Goal: Information Seeking & Learning: Learn about a topic

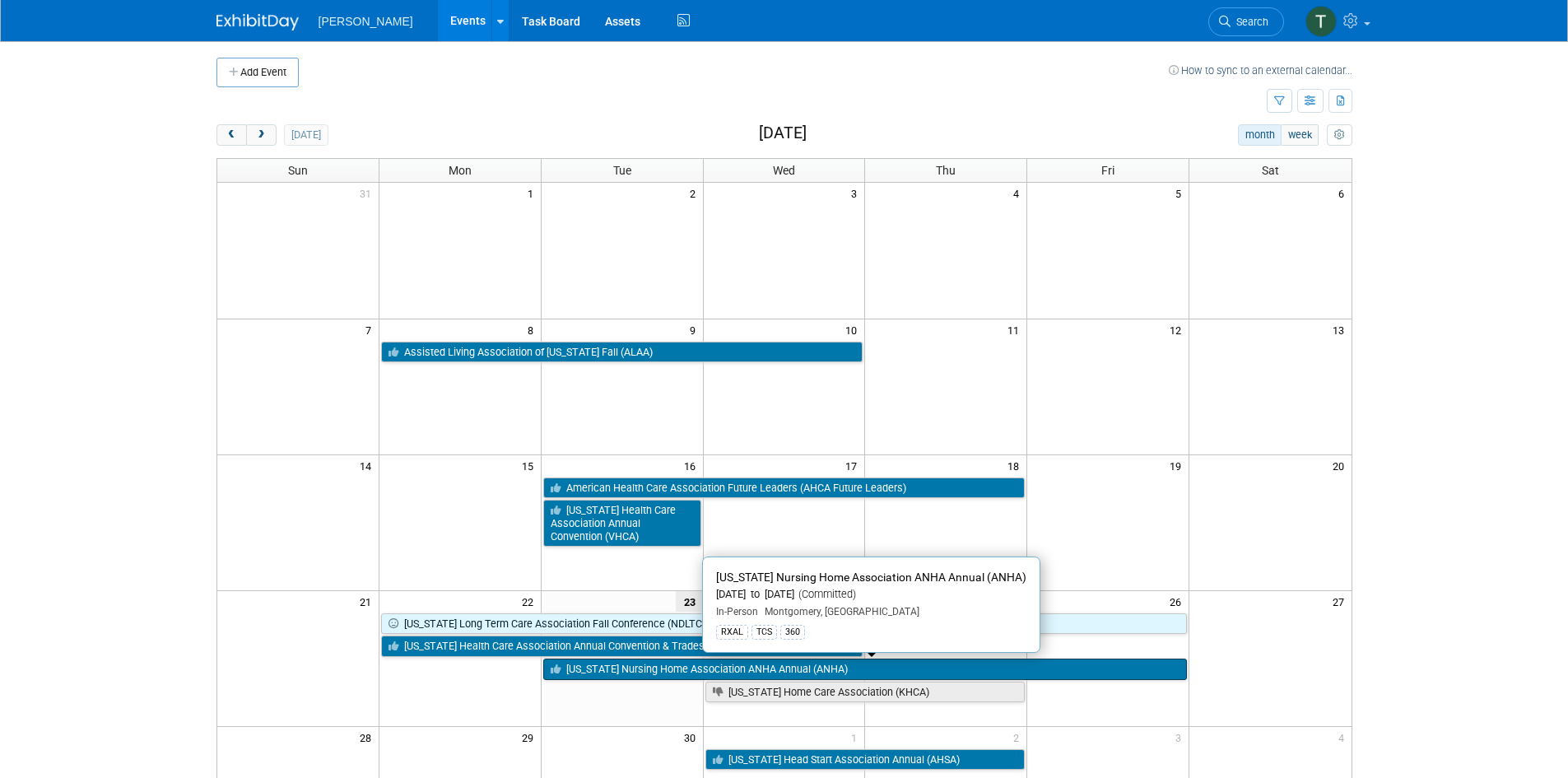
click at [823, 667] on link "[US_STATE] Nursing Home Association ANHA Annual (ANHA)" at bounding box center [865, 670] width 643 height 22
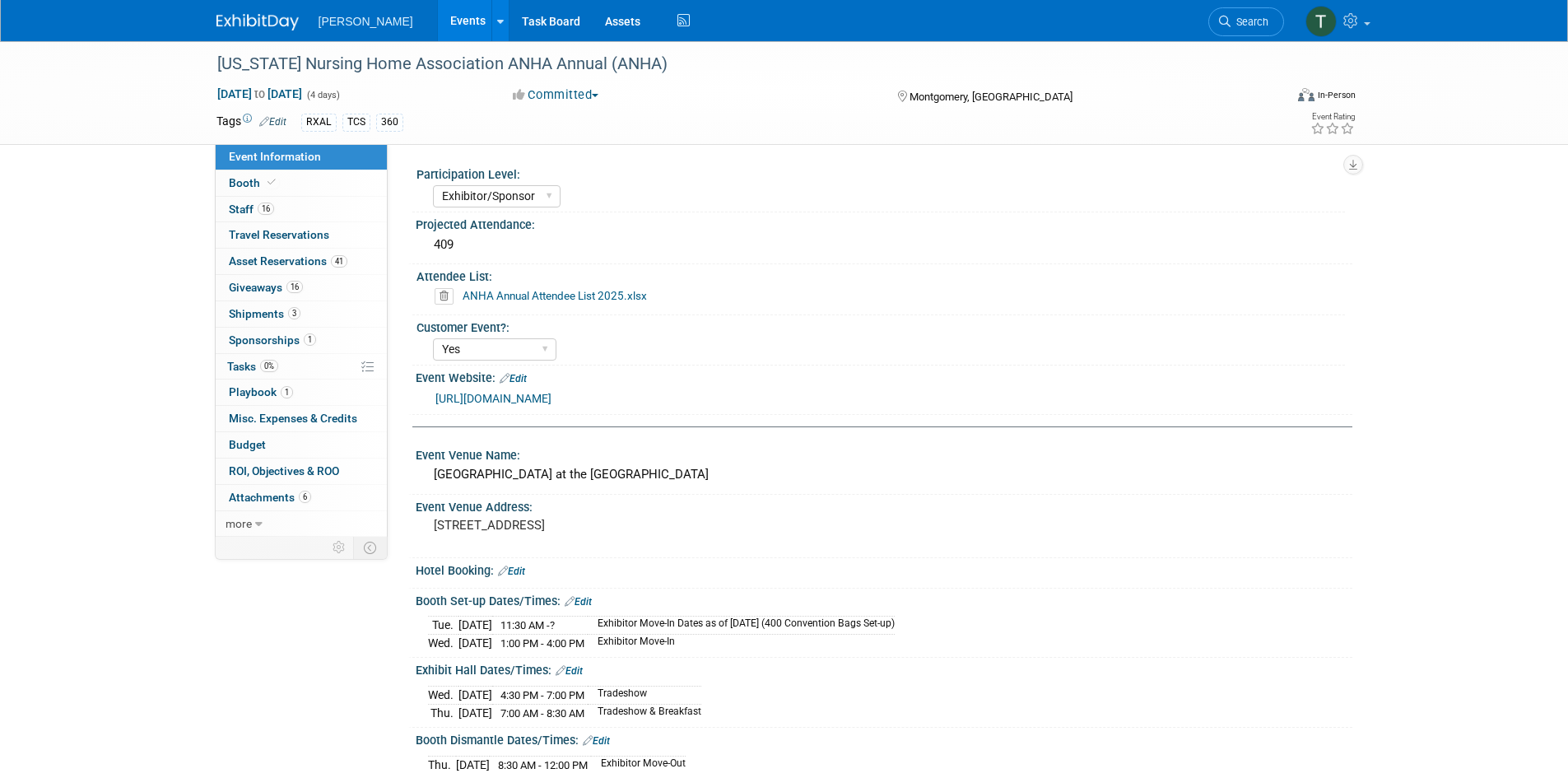
select select "Exhibitor/Sponsor"
select select "Yes"
click at [485, 400] on link "https://anha.org/" at bounding box center [493, 398] width 116 height 13
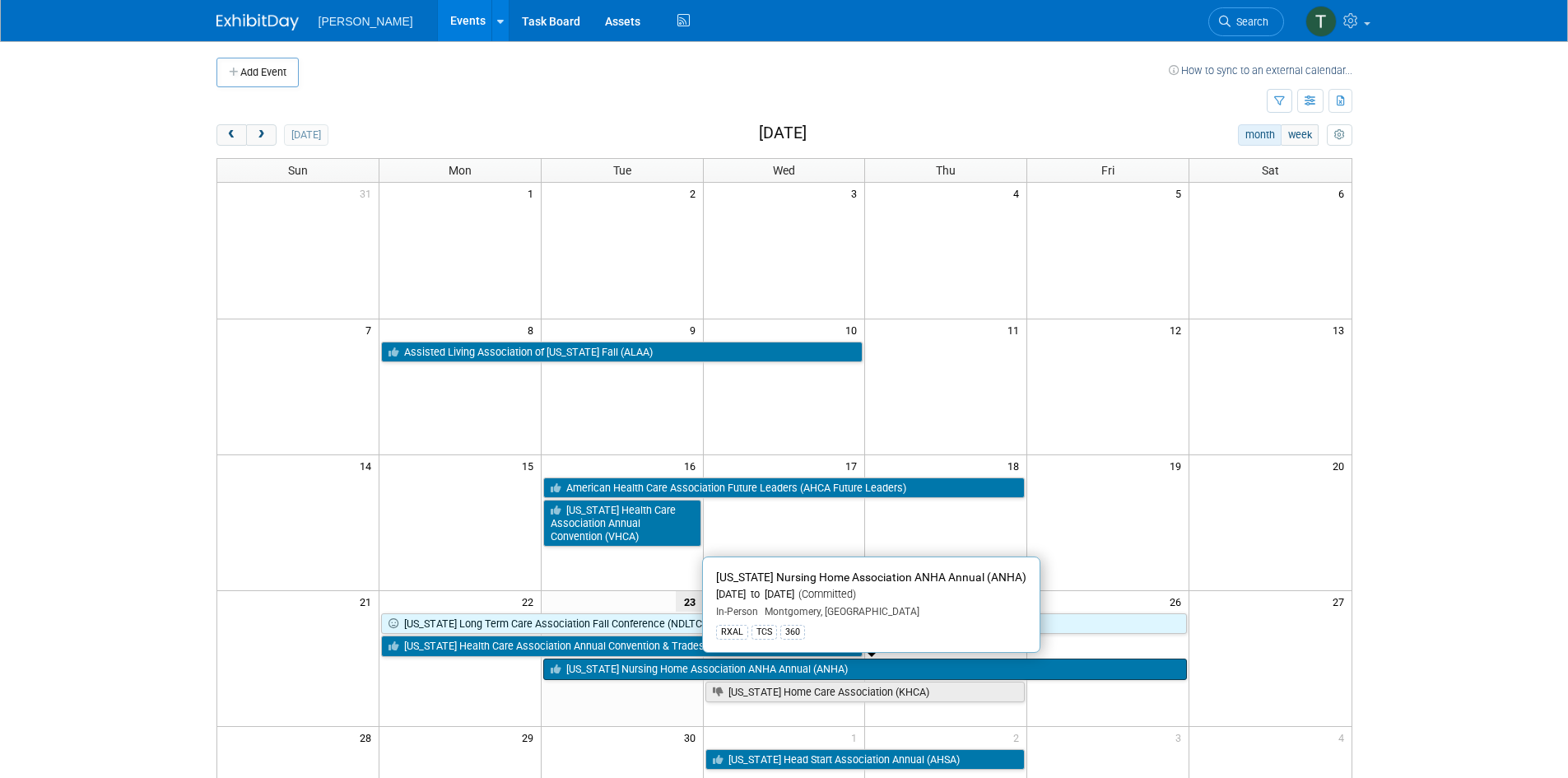
click at [726, 674] on link "[US_STATE] Nursing Home Association ANHA Annual (ANHA)" at bounding box center [865, 670] width 643 height 22
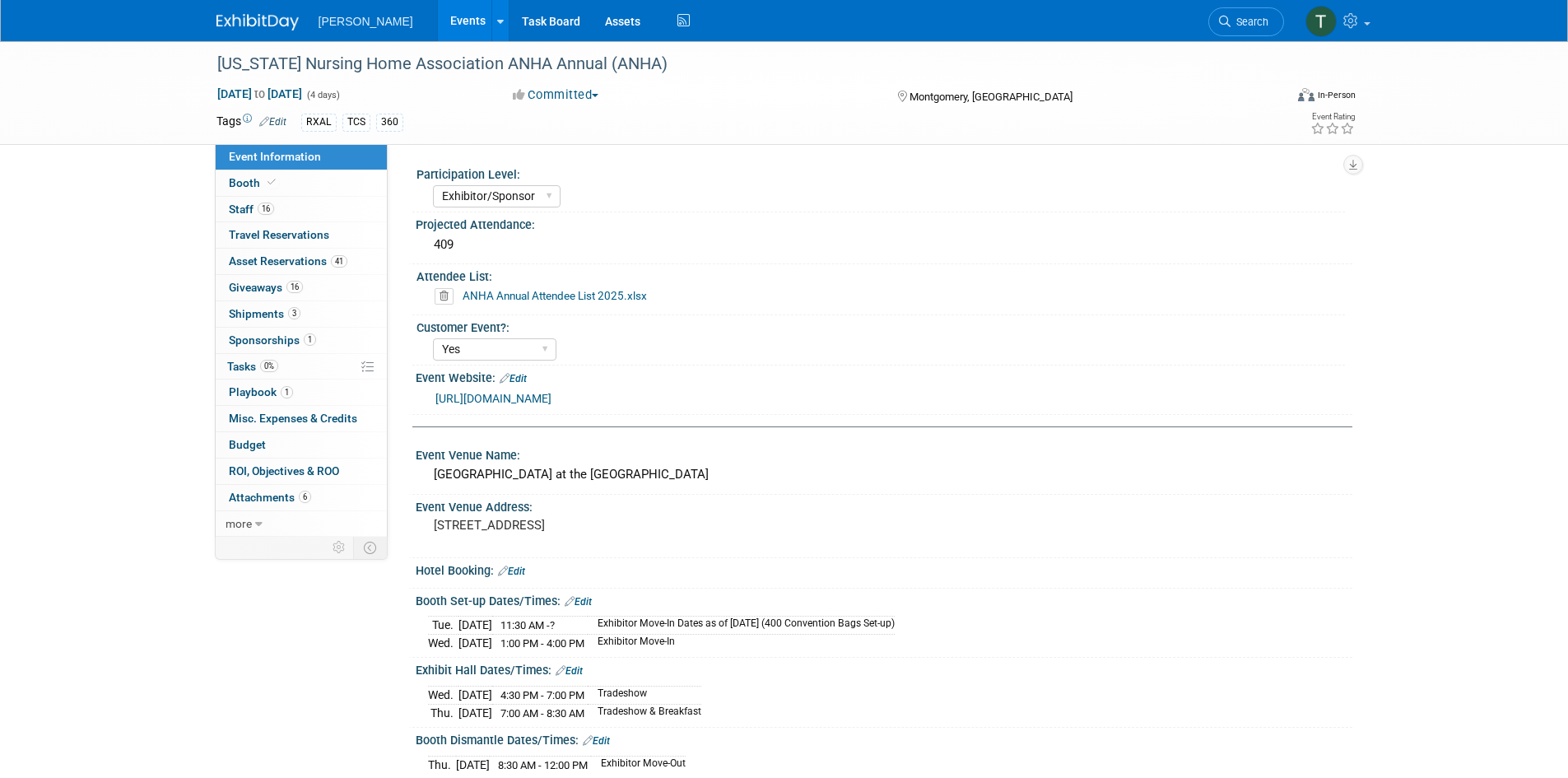
select select "Exhibitor/Sponsor"
select select "Yes"
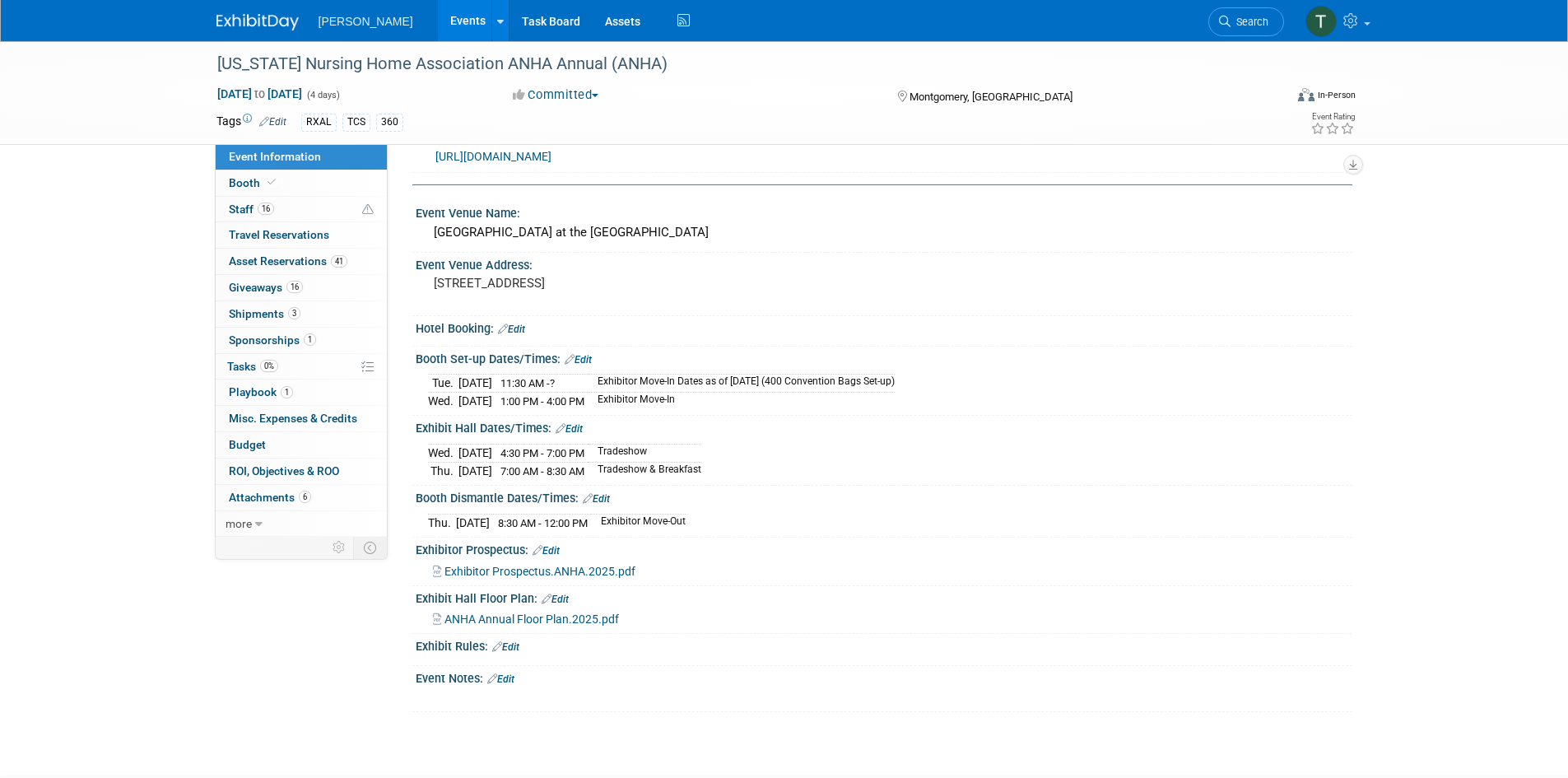
scroll to position [247, 0]
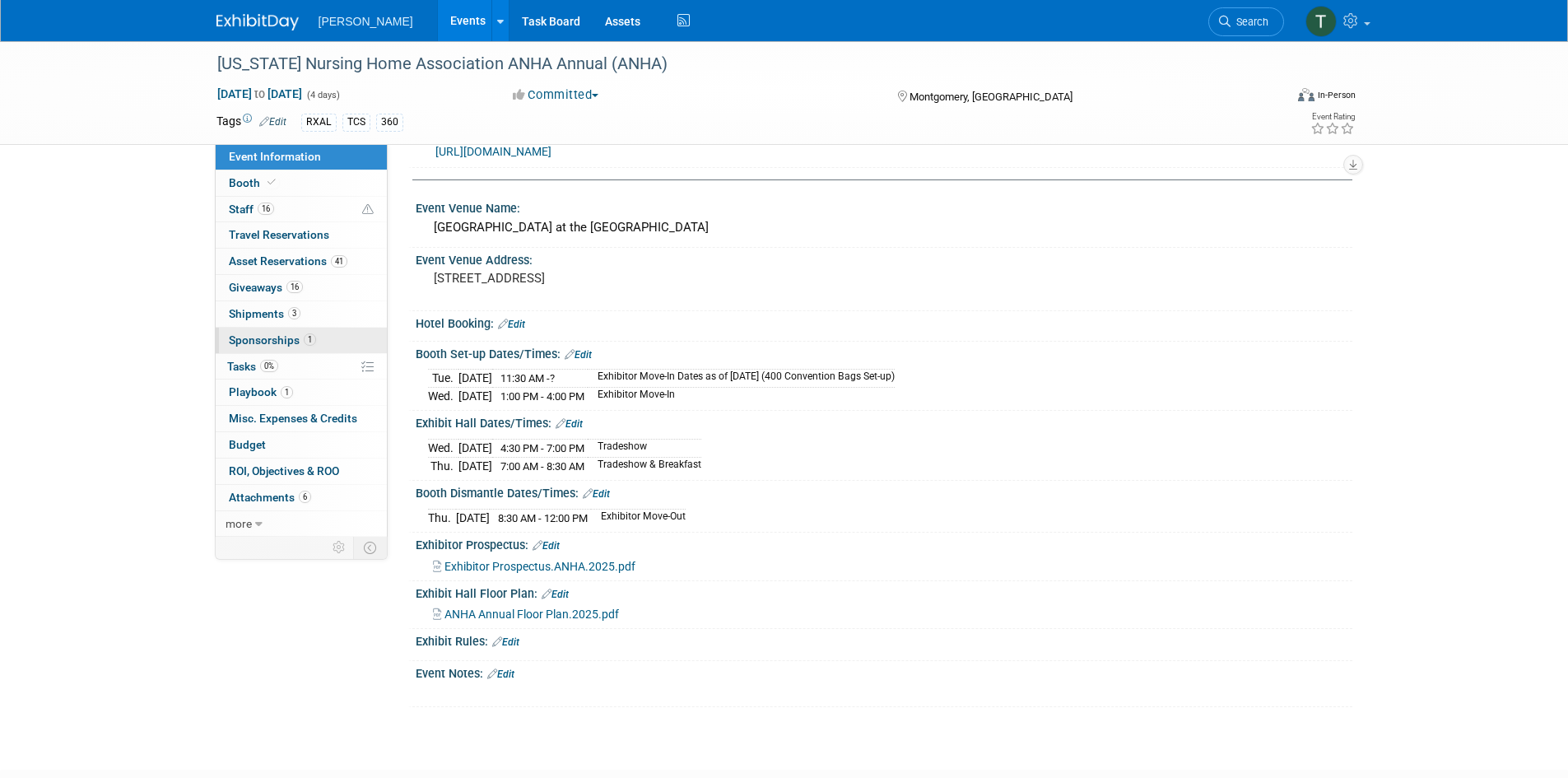
click at [248, 339] on span "Sponsorships 1" at bounding box center [273, 340] width 87 height 13
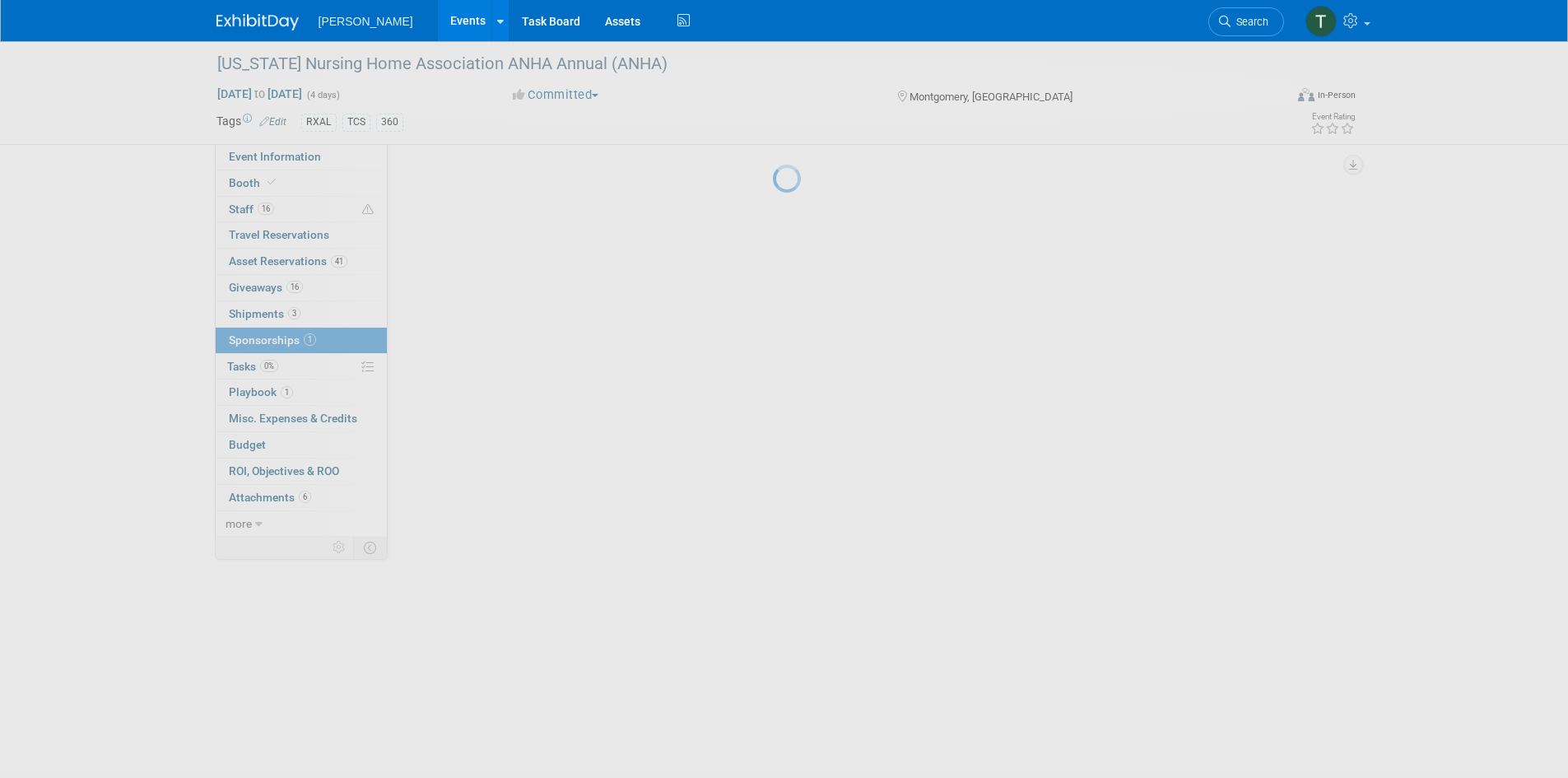
scroll to position [0, 0]
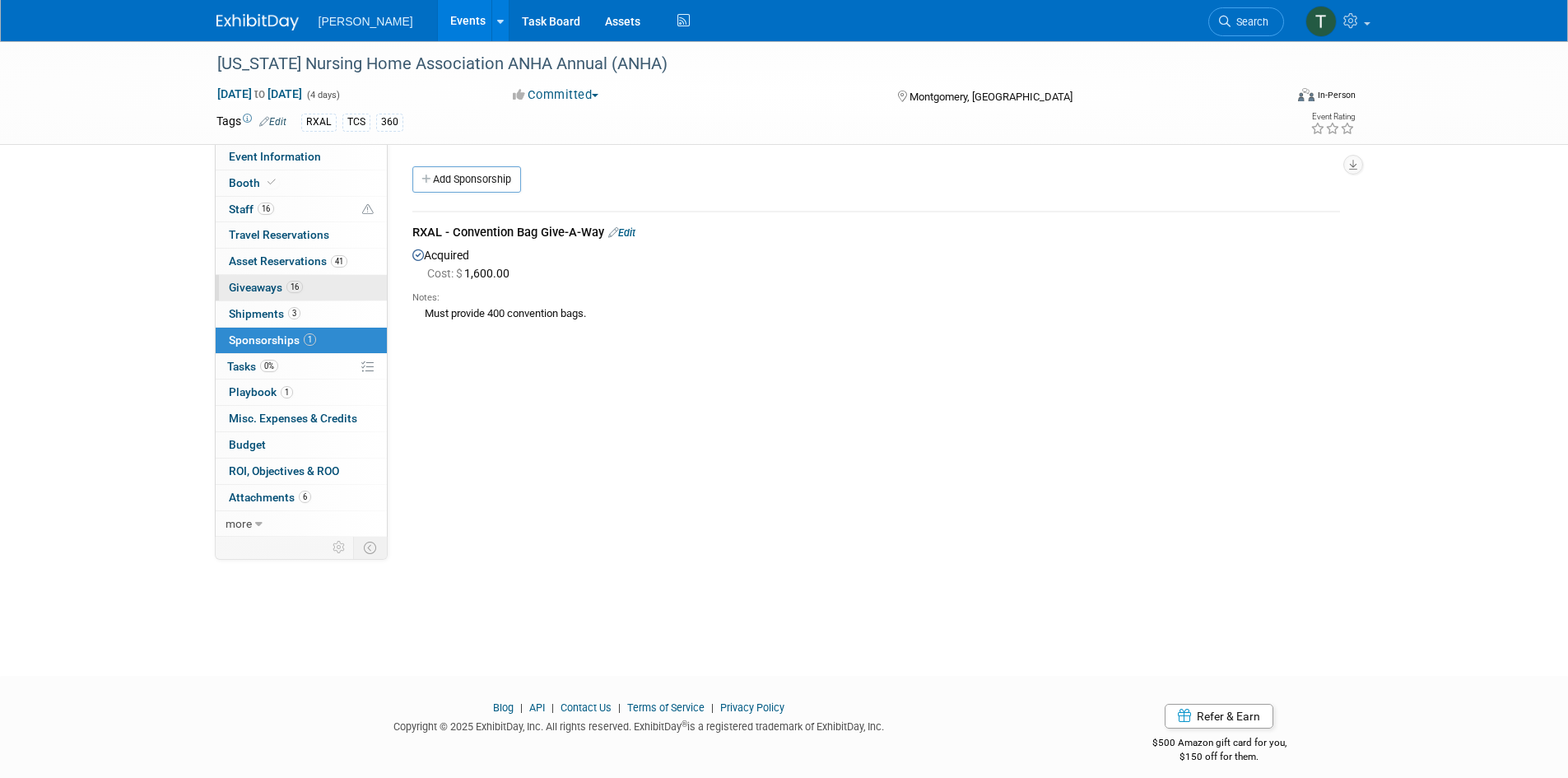
click at [263, 287] on span "Giveaways 16" at bounding box center [266, 287] width 74 height 13
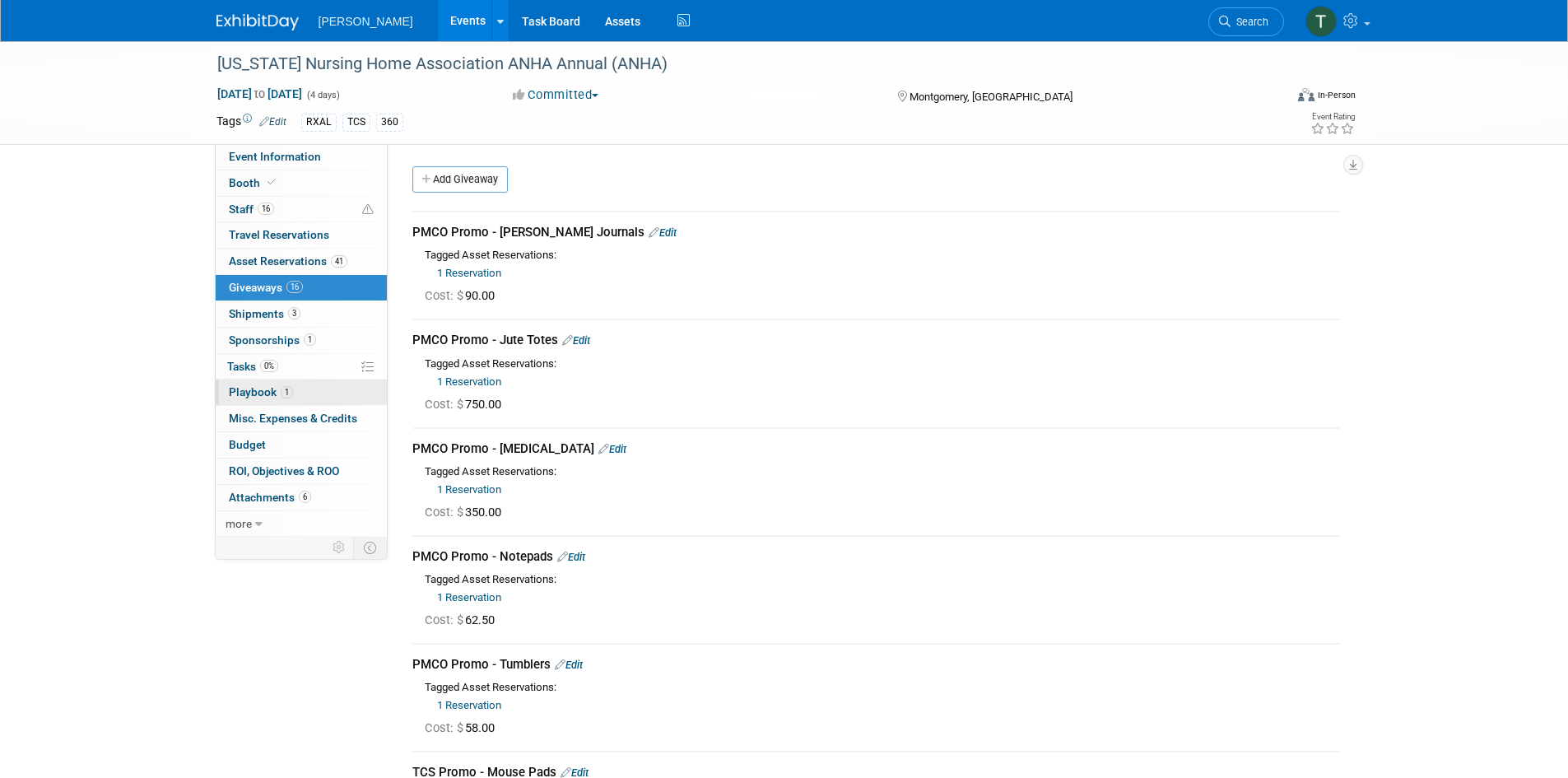
click at [249, 390] on span "Playbook 1" at bounding box center [261, 392] width 65 height 13
